Goal: Information Seeking & Learning: Find specific fact

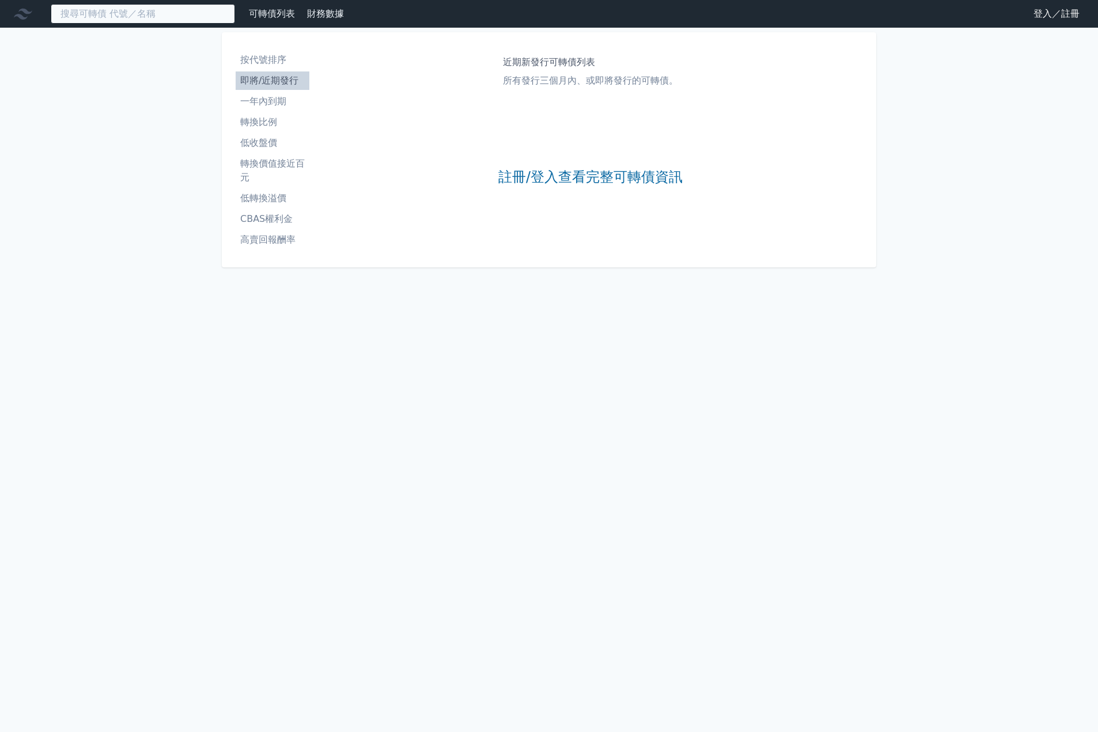
click at [123, 16] on input at bounding box center [143, 14] width 184 height 20
paste input "109.5"
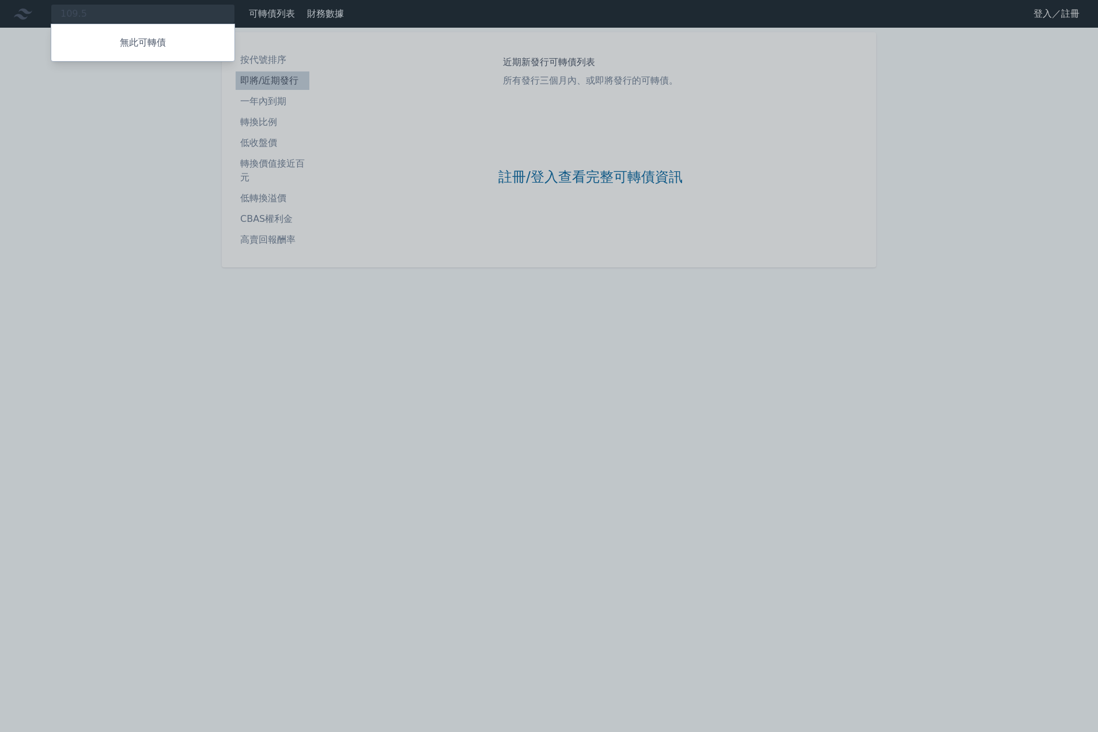
click at [134, 16] on div at bounding box center [549, 366] width 1098 height 732
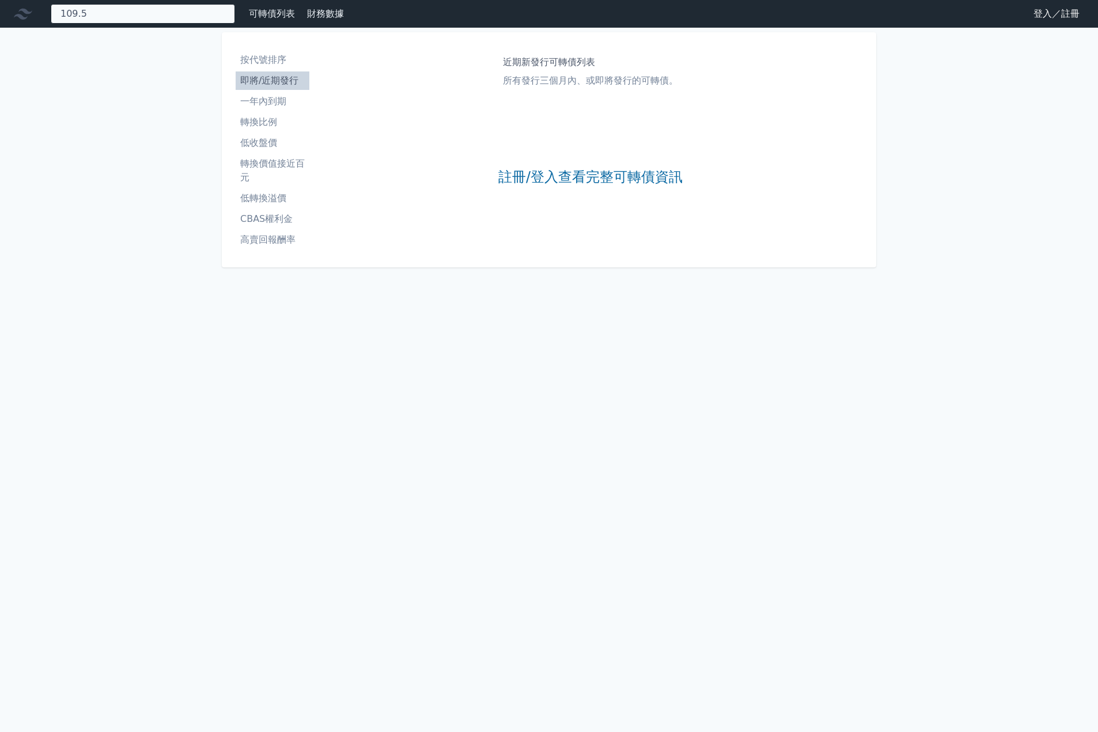
click at [134, 16] on div "109.5 無此可轉債" at bounding box center [143, 14] width 184 height 20
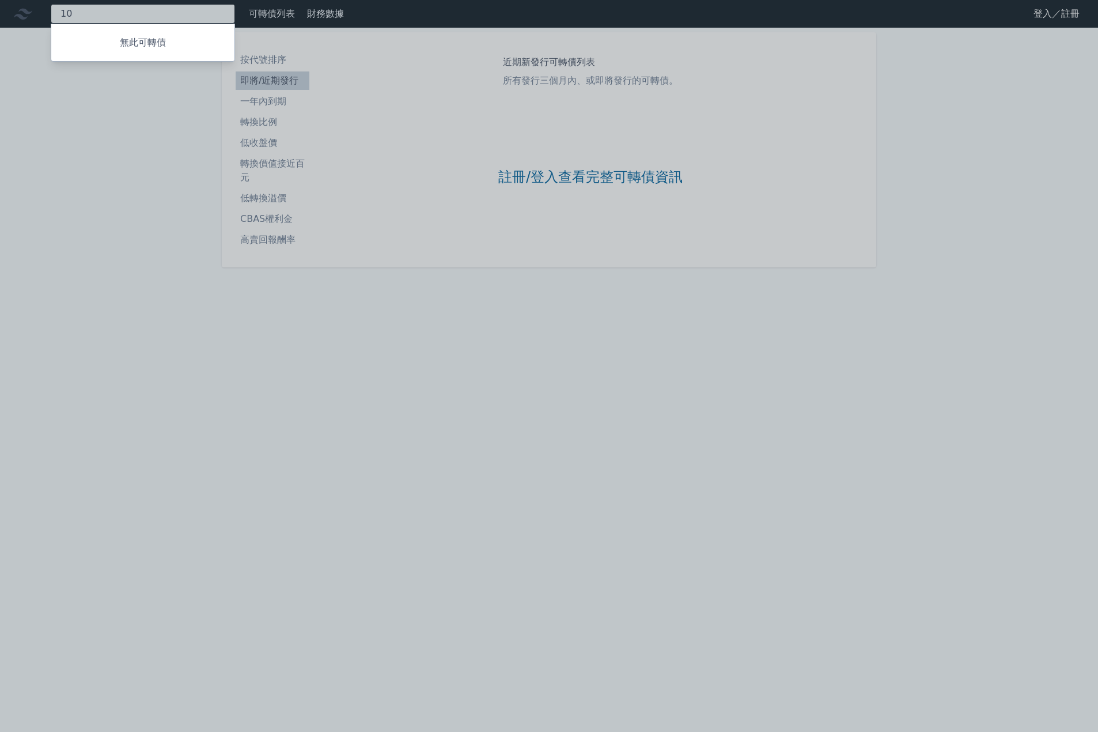
type input "1"
type input "山"
paste input "2743"
drag, startPoint x: 170, startPoint y: 12, endPoint x: -1, endPoint y: 9, distance: 171.2
click at [0, 9] on html "山富2743 無此可轉債 可轉債列表 財務數據 可轉債列表 財務數據 登入／註冊 登入／註冊 按代號排序 即將/近期發行 一年內到期 轉換比例 低收盤價" at bounding box center [549, 366] width 1098 height 732
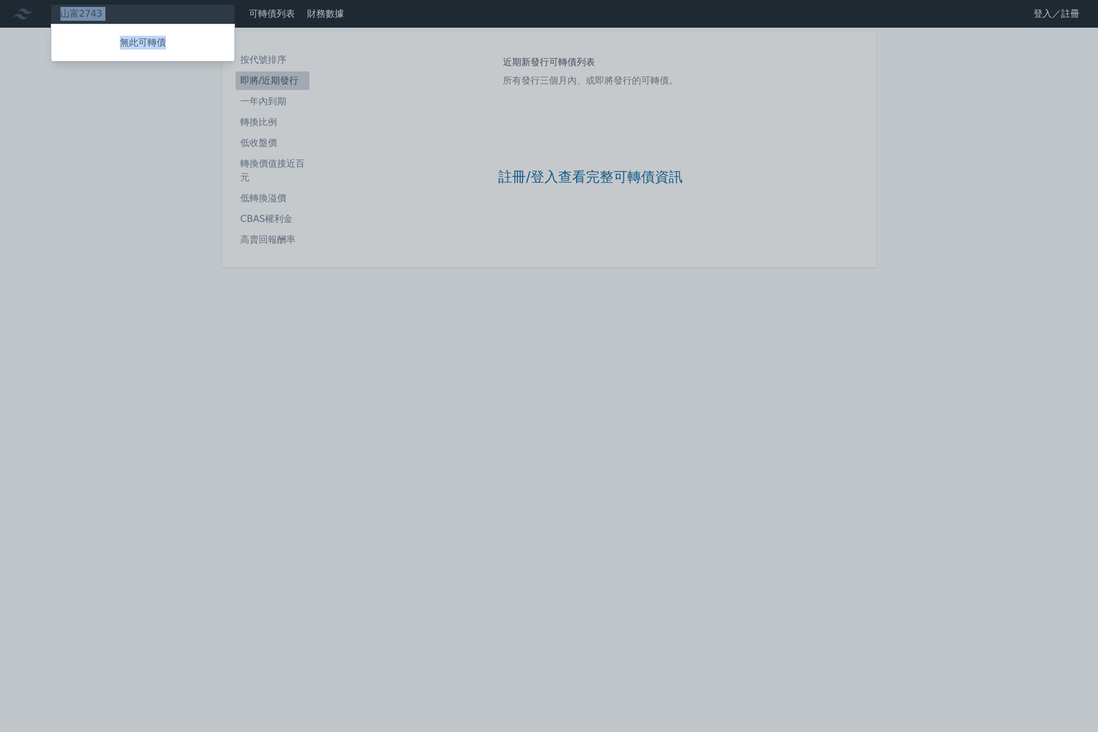
click at [119, 24] on div "無此可轉債" at bounding box center [143, 43] width 184 height 38
click at [117, 14] on div at bounding box center [549, 366] width 1098 height 732
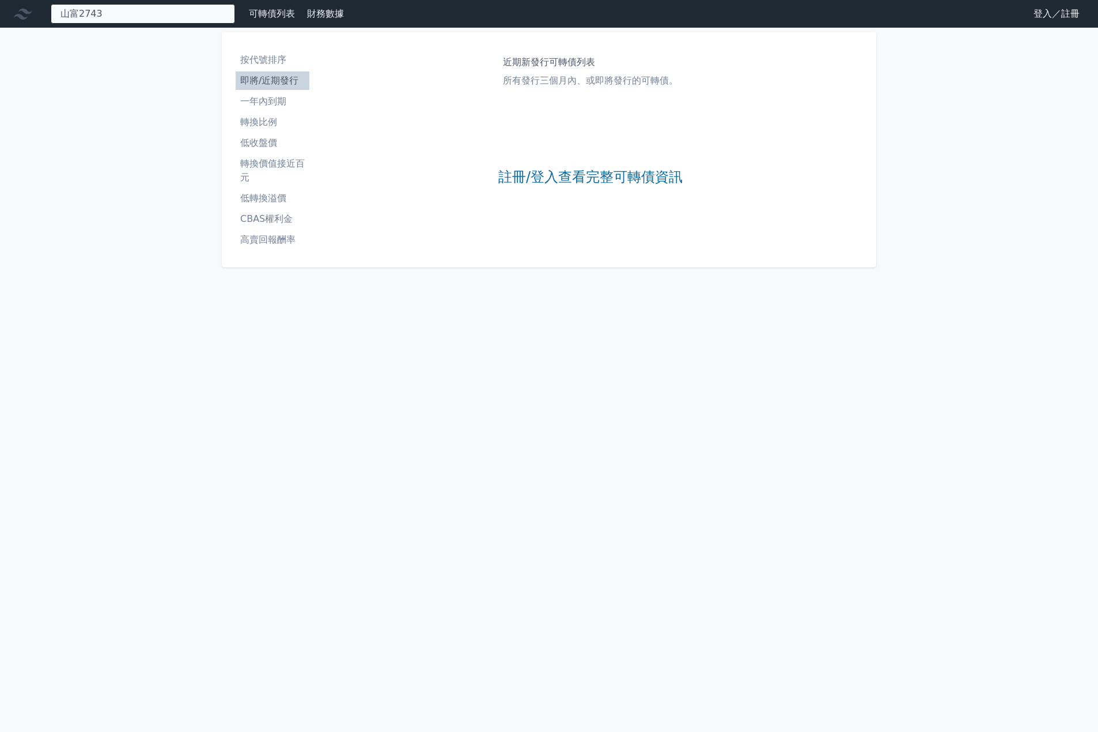
click at [117, 13] on div "山富2743 無此可轉債" at bounding box center [143, 14] width 184 height 20
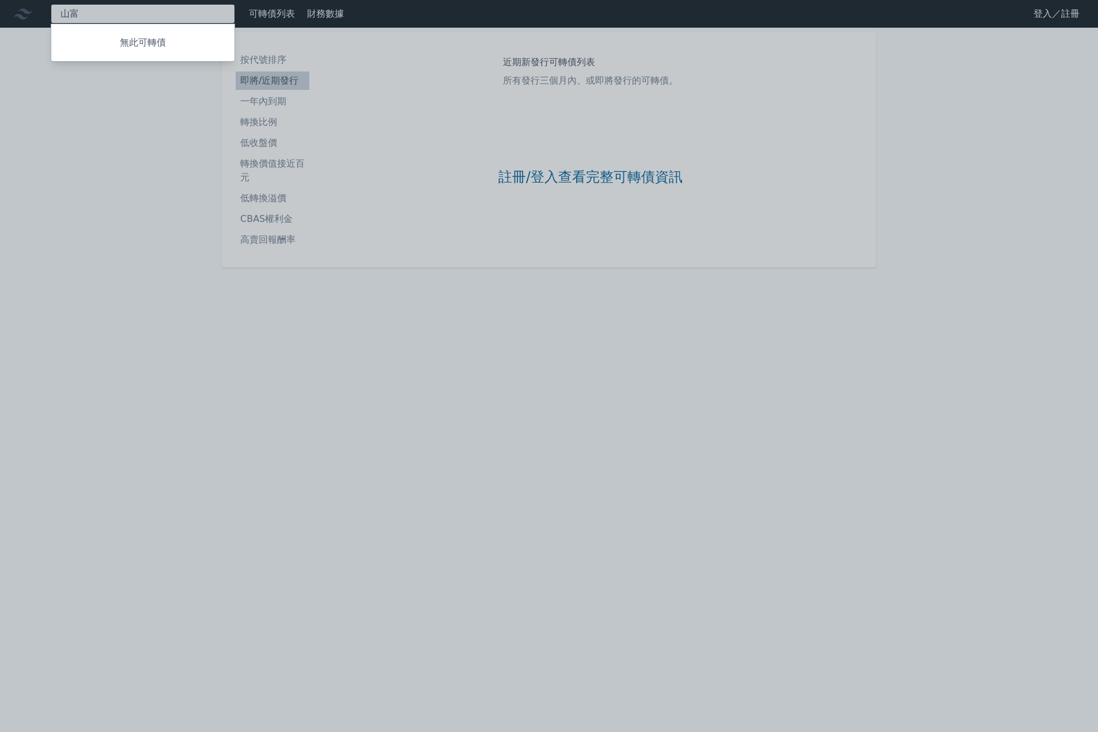
type input "山"
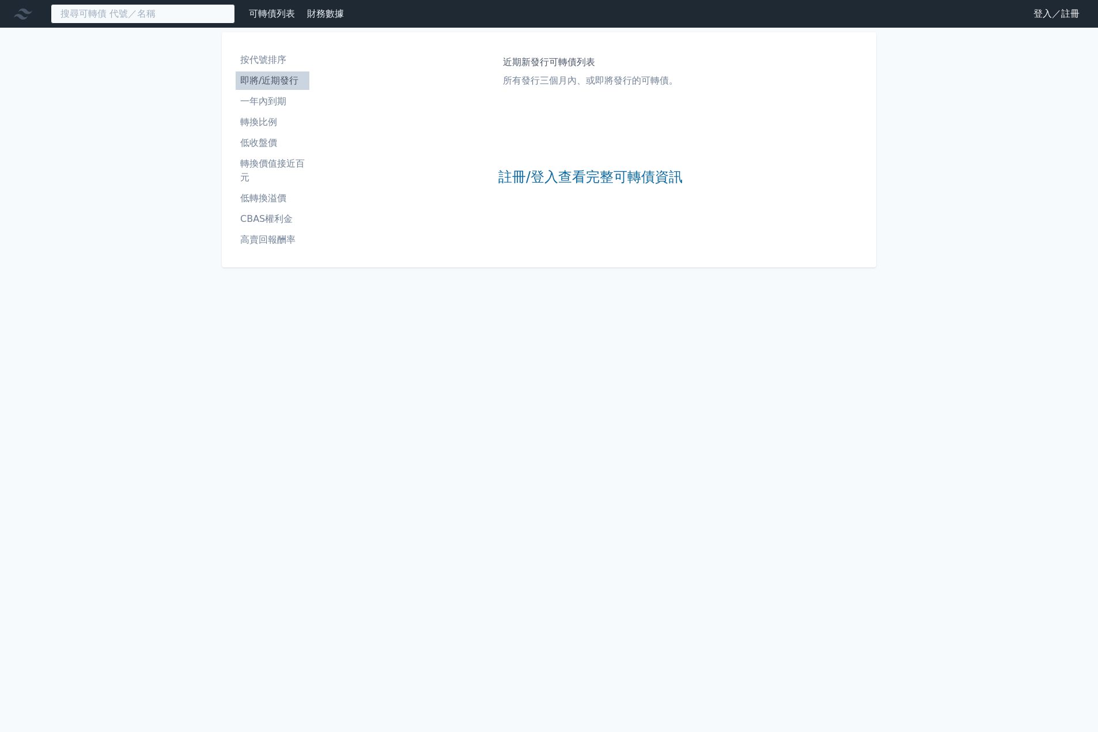
paste input "2743"
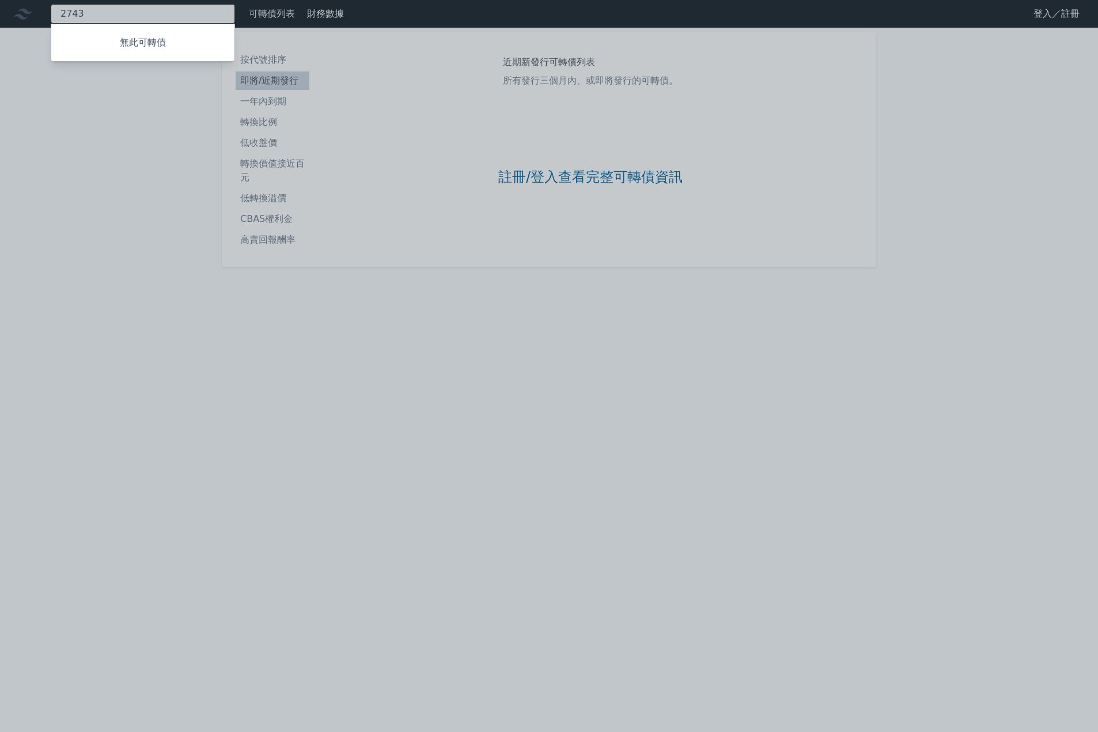
type input "2743"
drag, startPoint x: 728, startPoint y: 313, endPoint x: 786, endPoint y: 214, distance: 115.2
click at [728, 313] on div at bounding box center [549, 366] width 1098 height 732
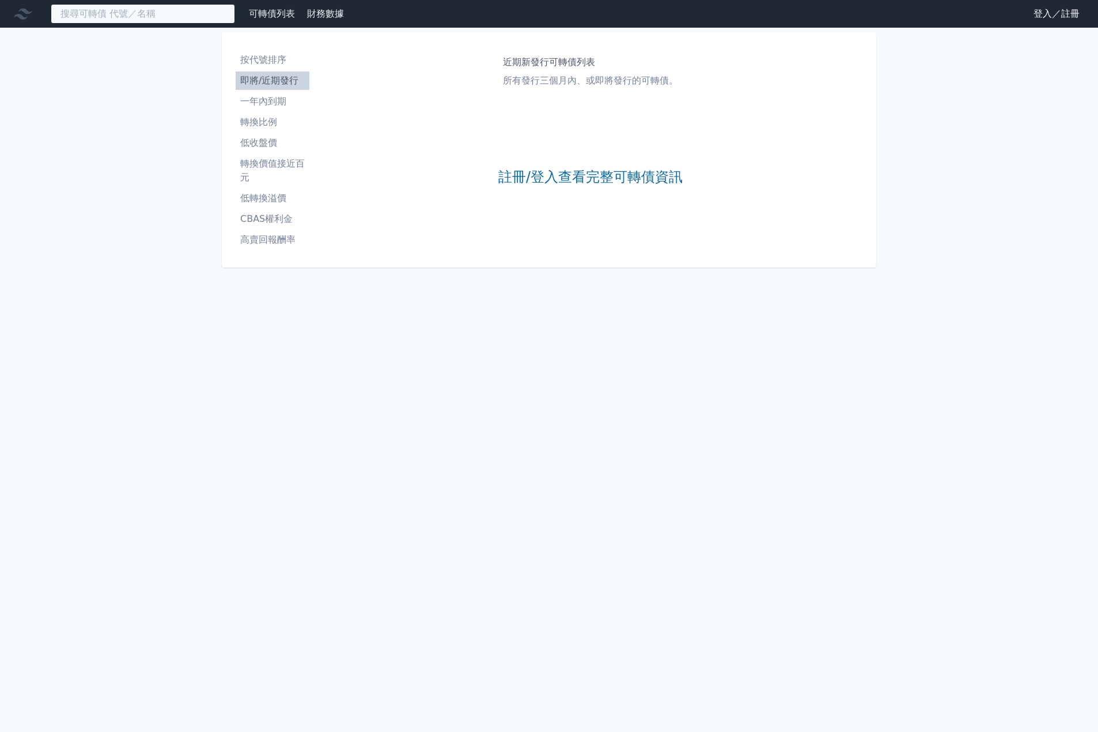
click at [138, 16] on input at bounding box center [143, 14] width 184 height 20
paste input "意德士二"
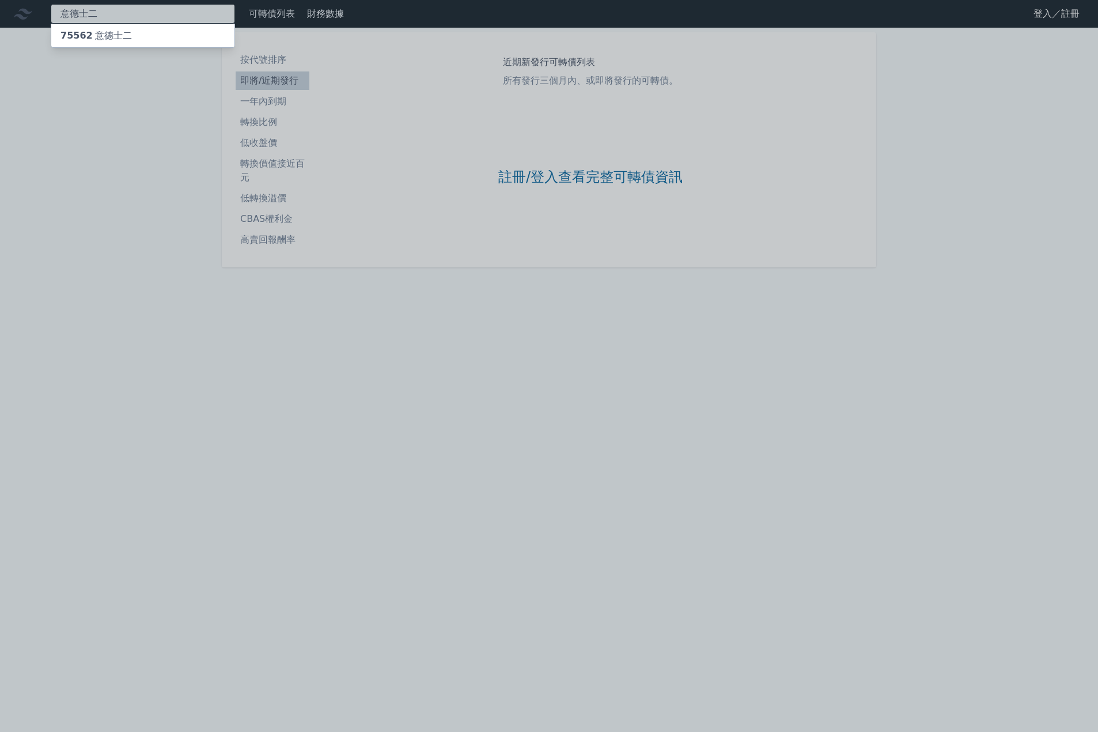
type input "意德士二"
click at [131, 40] on div "75562 意德士二" at bounding box center [142, 35] width 183 height 23
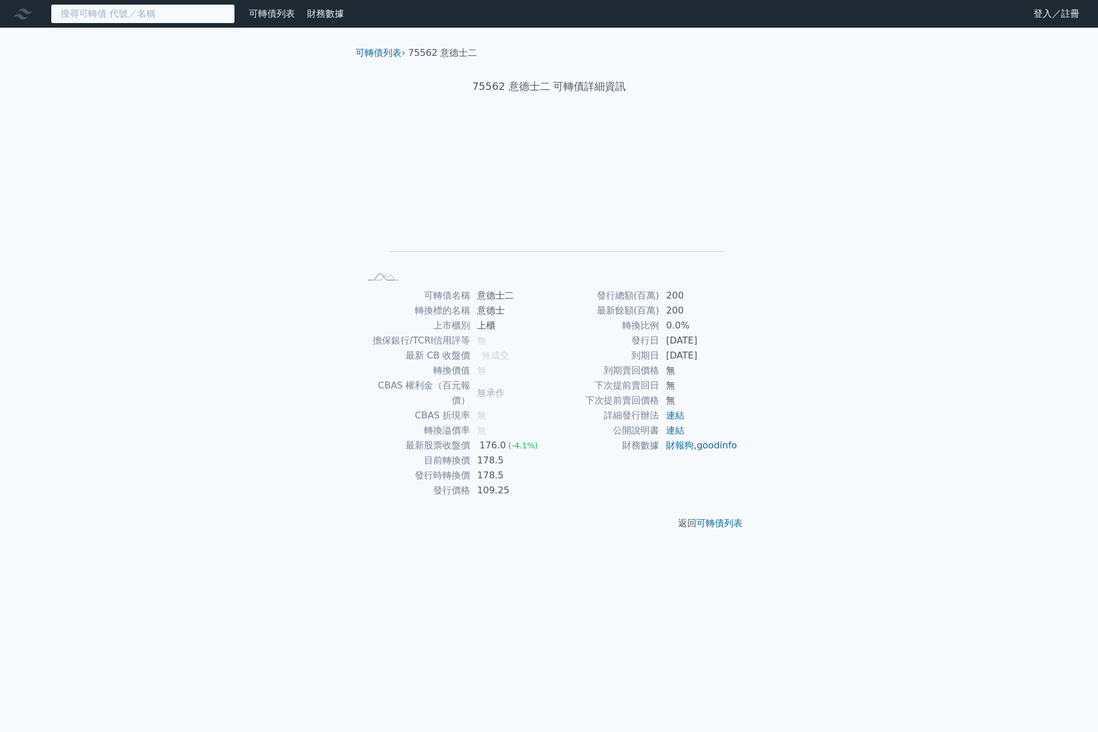
click at [183, 11] on input at bounding box center [143, 14] width 184 height 20
paste input "意德士二"
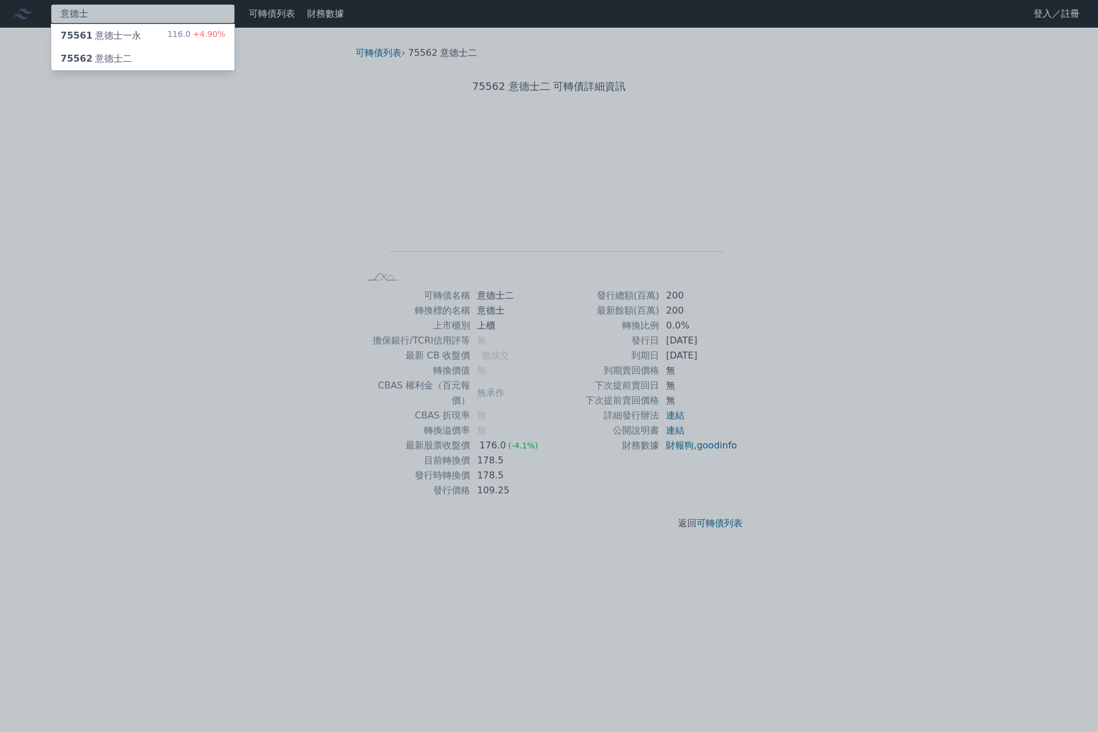
type input "意德士"
click at [180, 32] on div "116.0 +4.90%" at bounding box center [197, 36] width 58 height 14
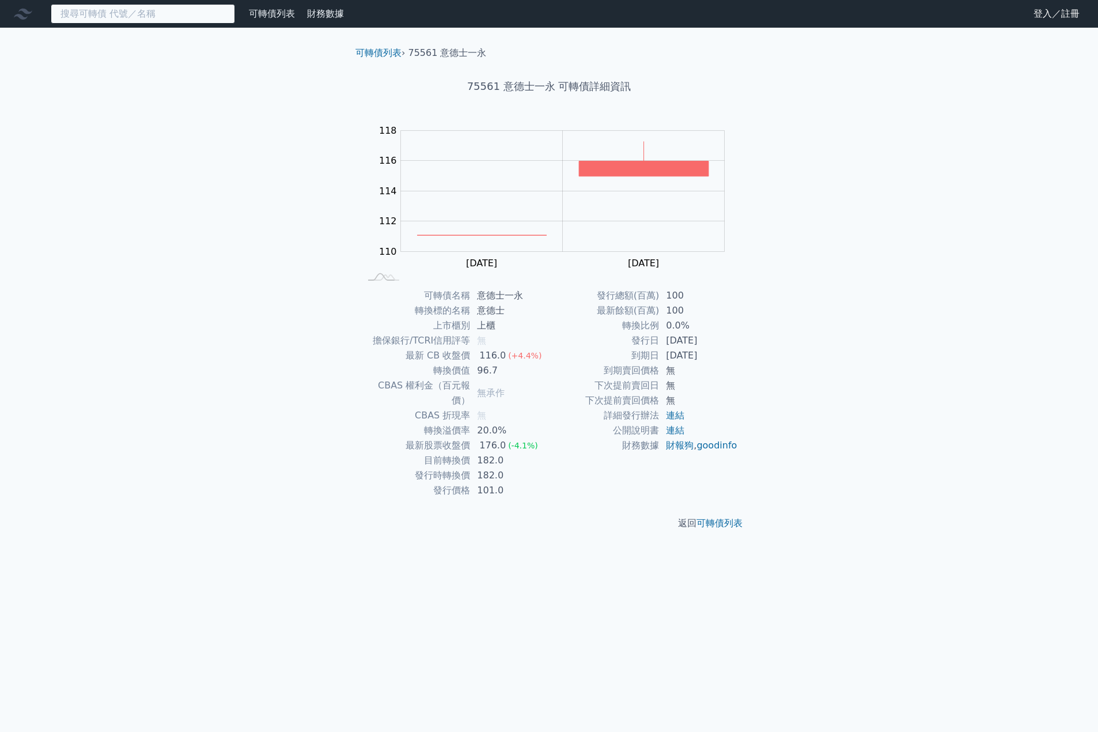
click at [146, 13] on input at bounding box center [143, 14] width 184 height 20
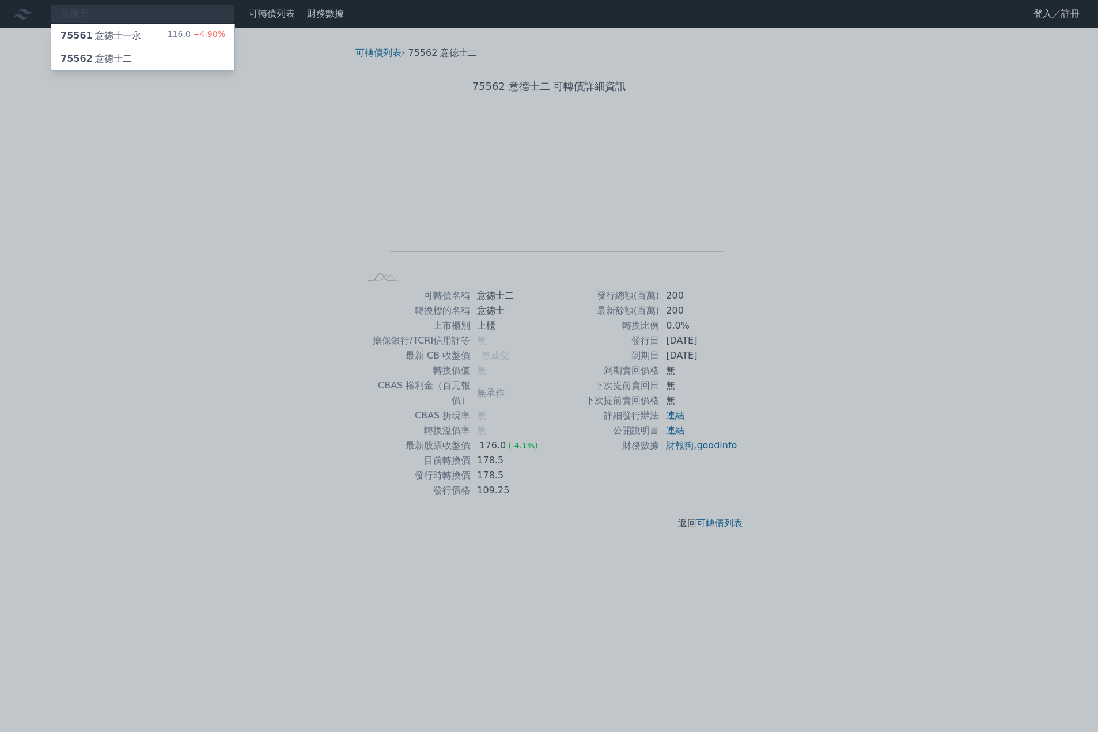
click at [133, 54] on div "75562 意德士二" at bounding box center [142, 58] width 183 height 23
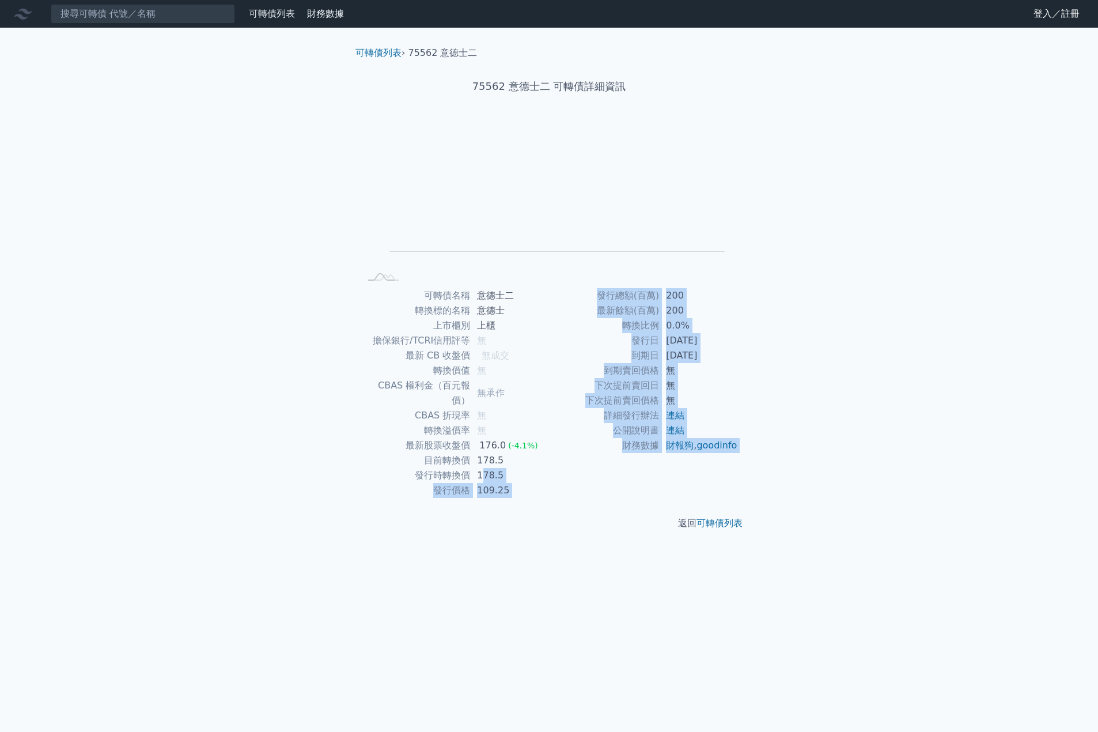
drag, startPoint x: 481, startPoint y: 467, endPoint x: 493, endPoint y: 486, distance: 22.9
click at [493, 486] on div "可轉債列表 › 75562 意德士二 75562 意德士二 可轉債詳細資訊 Zoom Out L L Chart created using amCharts…" at bounding box center [549, 288] width 406 height 521
click at [493, 498] on div "返回 可轉債列表" at bounding box center [549, 523] width 406 height 51
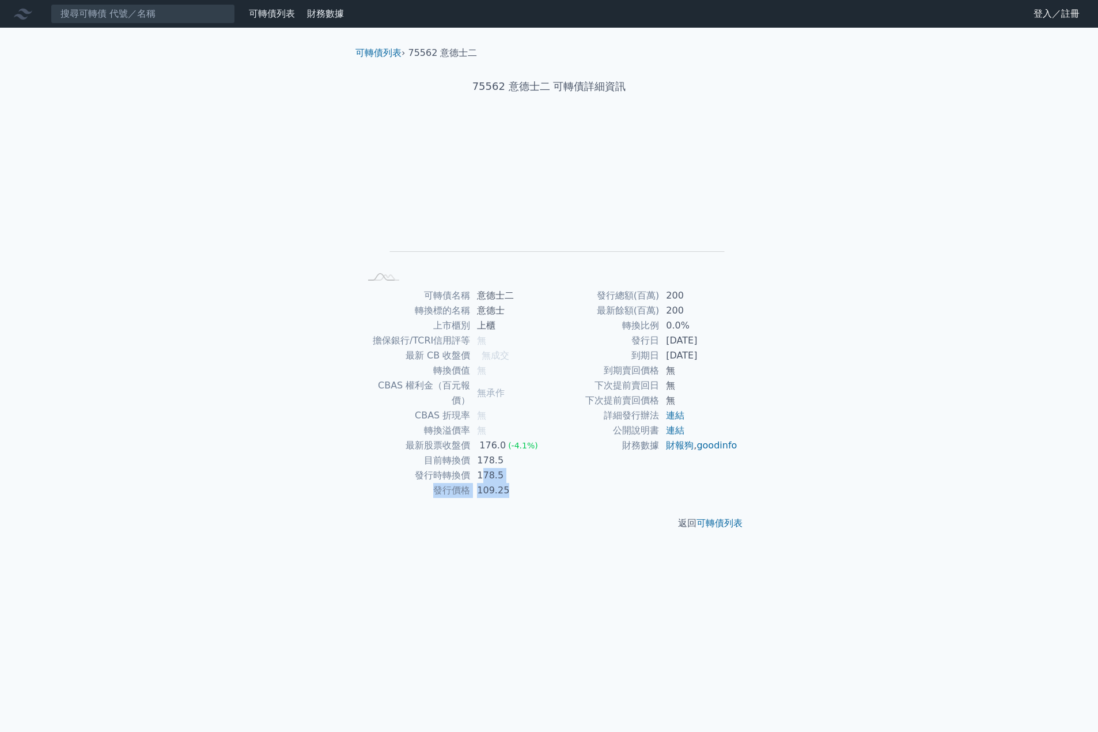
drag, startPoint x: 481, startPoint y: 466, endPoint x: 514, endPoint y: 475, distance: 34.5
click at [512, 472] on tbody "可轉債名稱 意德士二 轉換標的名稱 意德士 上市櫃別 上櫃 擔保銀行/TCRI信用評等 無 最新 CB 收盤價 無成交 轉換價值 無 CBAS 權利金（百元報…" at bounding box center [454, 393] width 189 height 210
click at [515, 483] on td "109.25" at bounding box center [509, 490] width 79 height 15
